Goal: Task Accomplishment & Management: Use online tool/utility

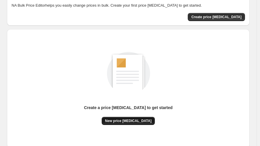
scroll to position [70, 0]
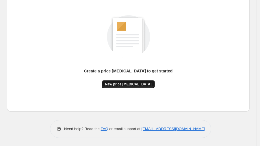
click at [134, 84] on span "New price [MEDICAL_DATA]" at bounding box center [128, 84] width 47 height 5
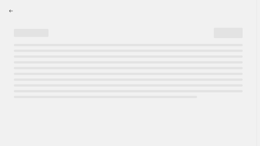
select select "percentage"
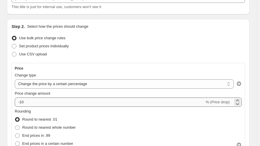
scroll to position [64, 0]
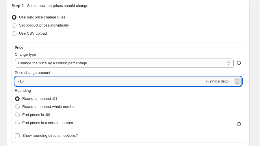
click at [54, 82] on input "-10" at bounding box center [110, 81] width 190 height 9
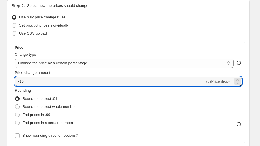
type input "-1"
type input "-30"
click at [99, 29] on ul "Use bulk price change rules Set product prices individually Use CSV upload" at bounding box center [129, 25] width 234 height 24
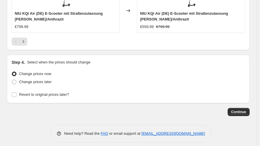
scroll to position [640, 0]
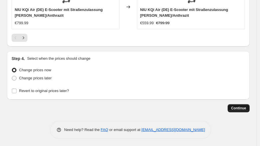
click at [244, 106] on span "Continue" at bounding box center [238, 108] width 15 height 5
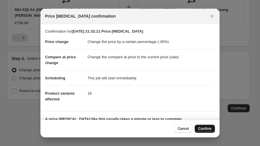
click at [206, 127] on span "Confirm" at bounding box center [204, 129] width 13 height 5
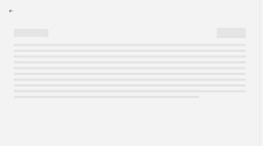
select select "percentage"
